Goal: Information Seeking & Learning: Find specific page/section

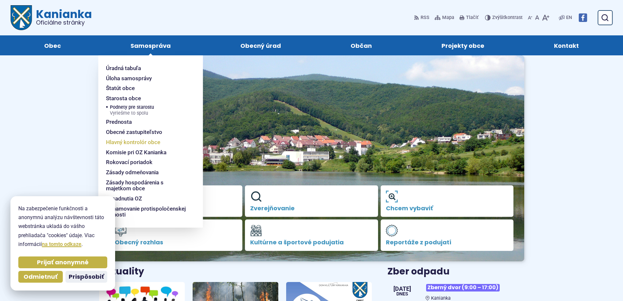
click at [141, 141] on span "Hlavný kontrolór obce" at bounding box center [133, 142] width 54 height 10
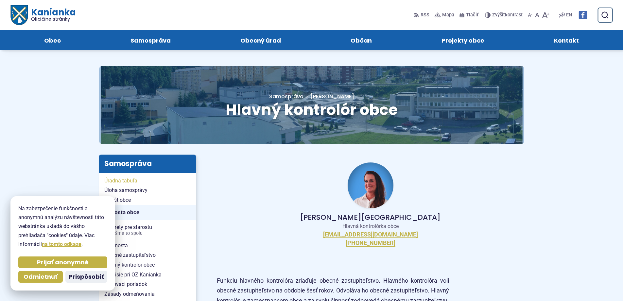
click at [131, 181] on span "Úradná tabuľa" at bounding box center [147, 181] width 86 height 10
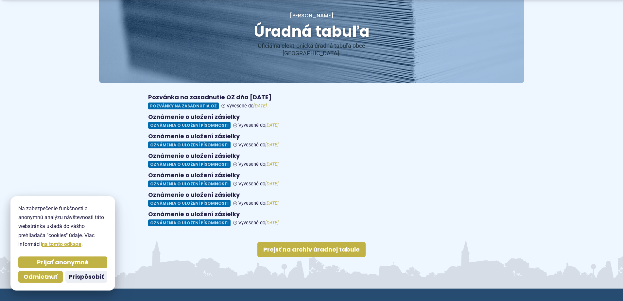
scroll to position [98, 0]
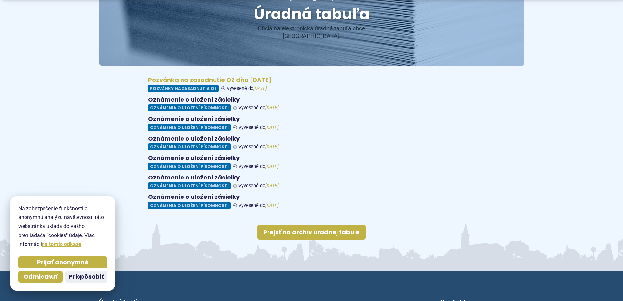
click at [195, 76] on figure at bounding box center [311, 84] width 327 height 16
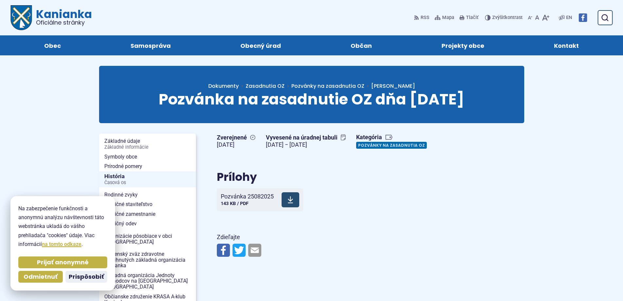
click at [260, 195] on span "Pozvánka 25082025" at bounding box center [247, 196] width 53 height 7
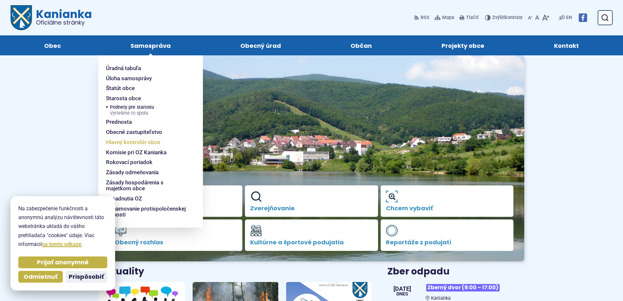
click at [131, 144] on span "Hlavný kontrolór obce" at bounding box center [133, 142] width 54 height 10
